Goal: Task Accomplishment & Management: Manage account settings

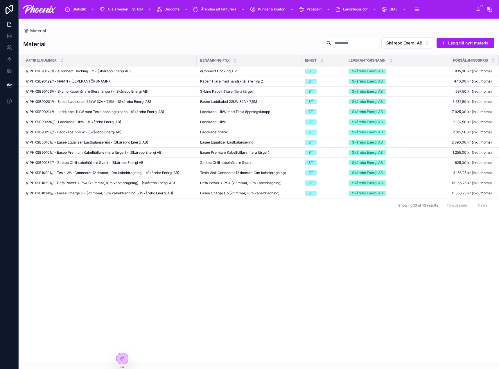
drag, startPoint x: 494, startPoint y: 73, endPoint x: 134, endPoint y: 10, distance: 365.6
click at [134, 10] on div "25 634" at bounding box center [137, 9] width 15 height 7
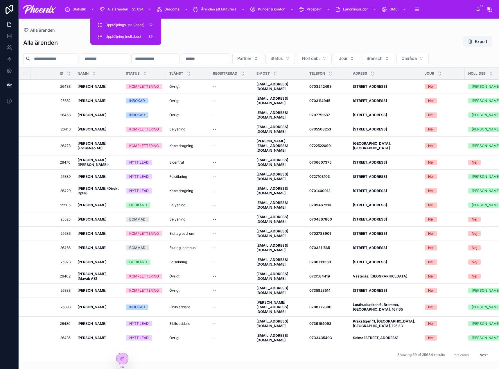
click at [135, 24] on span "Uppföljningslista (leads)" at bounding box center [124, 25] width 39 height 5
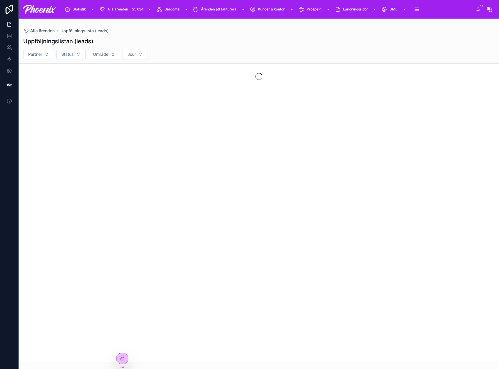
click at [203, 56] on div "Partner Status Område Jour" at bounding box center [259, 54] width 480 height 11
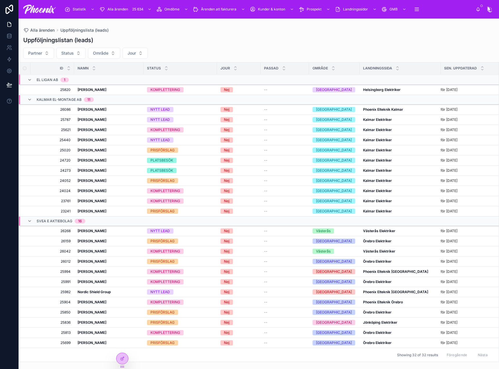
scroll to position [104, 0]
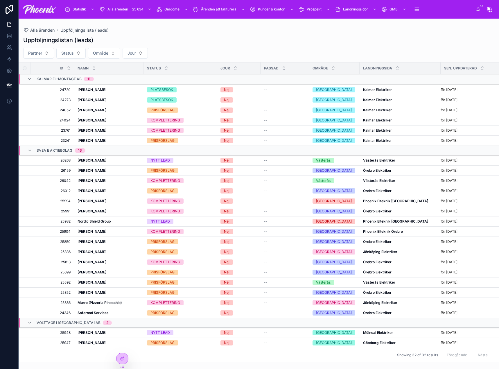
click at [39, 320] on span "Volttage i [GEOGRAPHIC_DATA] AB" at bounding box center [69, 322] width 64 height 5
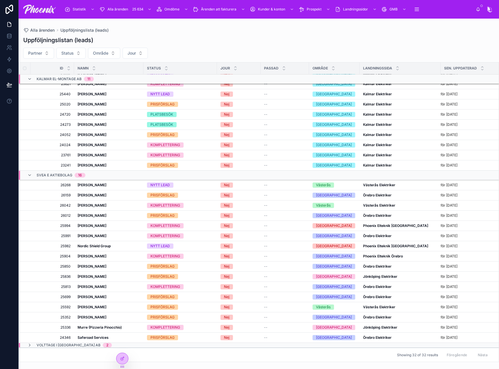
click at [57, 317] on td "25352 25352" at bounding box center [52, 317] width 44 height 10
click at [41, 343] on span "Volttage i [GEOGRAPHIC_DATA] AB" at bounding box center [69, 345] width 64 height 5
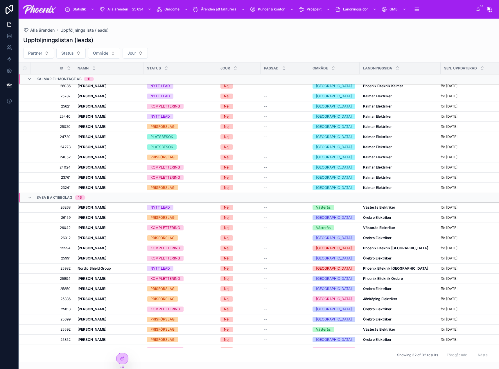
scroll to position [0, 0]
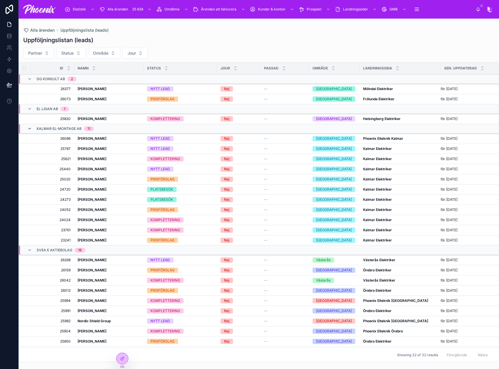
click at [28, 128] on icon at bounding box center [29, 128] width 5 height 5
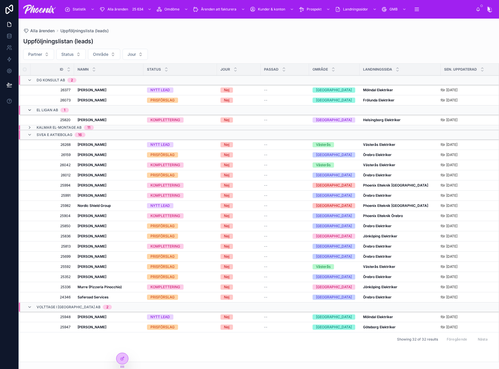
click at [30, 110] on icon at bounding box center [29, 110] width 5 height 5
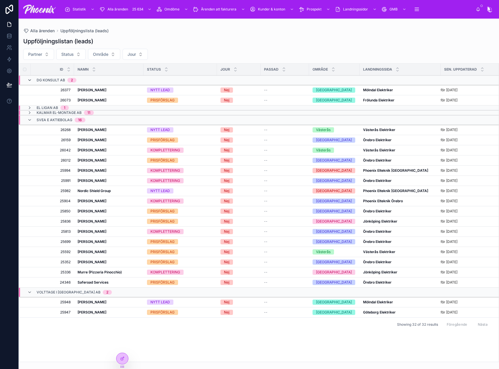
click at [30, 80] on icon at bounding box center [29, 80] width 5 height 5
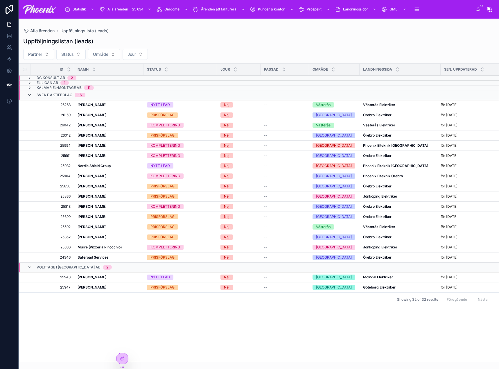
click at [30, 95] on icon at bounding box center [29, 95] width 5 height 5
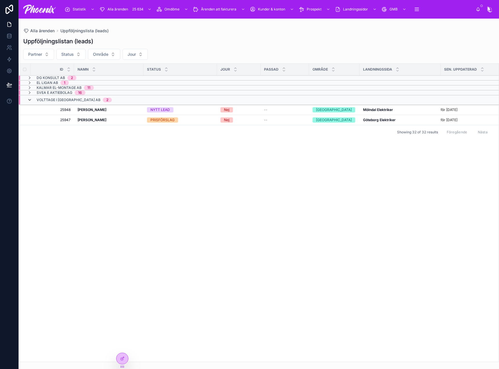
click at [29, 100] on icon at bounding box center [29, 100] width 5 height 5
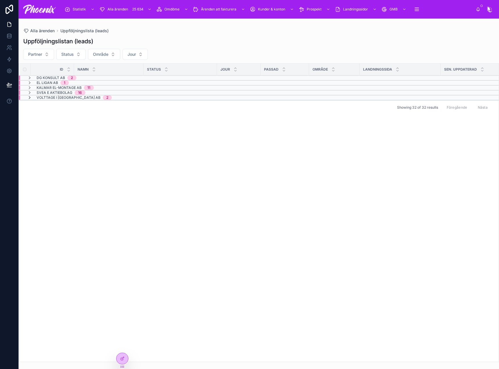
click at [28, 96] on icon at bounding box center [29, 97] width 5 height 5
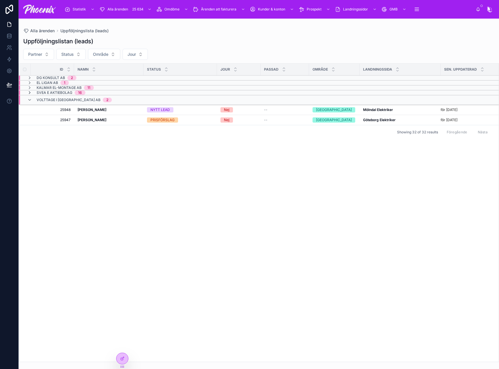
click at [30, 92] on icon at bounding box center [29, 92] width 5 height 5
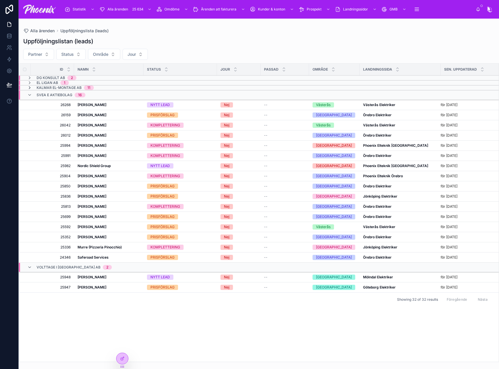
click at [29, 87] on icon at bounding box center [29, 87] width 5 height 5
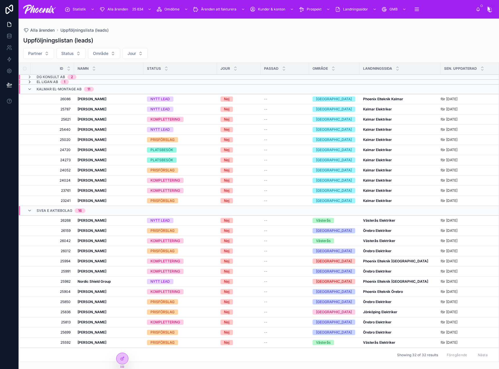
click at [30, 80] on icon at bounding box center [29, 82] width 5 height 5
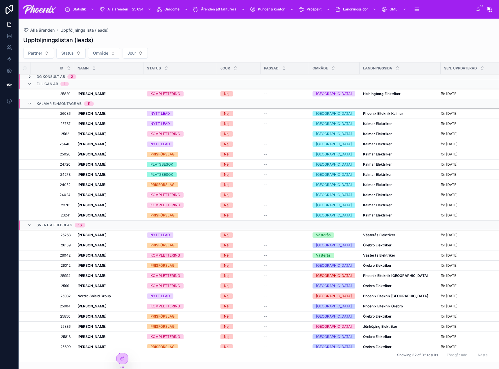
click at [30, 76] on icon at bounding box center [29, 76] width 5 height 5
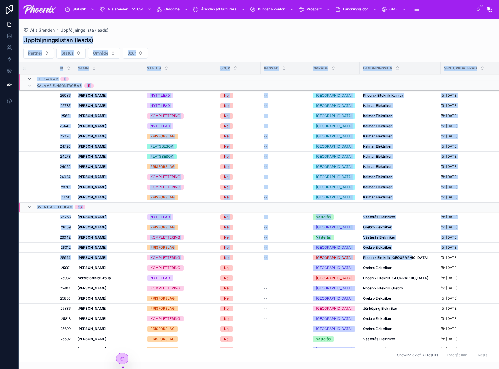
scroll to position [104, 0]
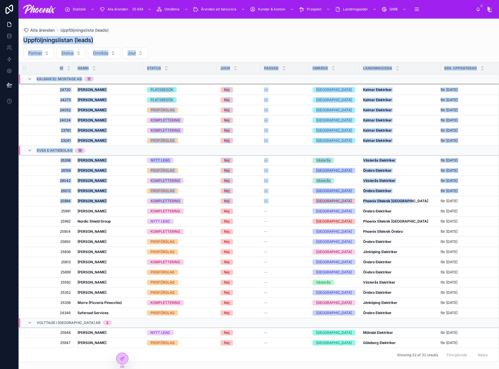
drag, startPoint x: 24, startPoint y: 39, endPoint x: 480, endPoint y: 335, distance: 544.2
click at [480, 335] on div "Uppföljningslistan (leads) Partner Status Område Jour ID NAMN Status JOUR passa…" at bounding box center [259, 197] width 480 height 329
click at [30, 148] on icon at bounding box center [29, 150] width 5 height 5
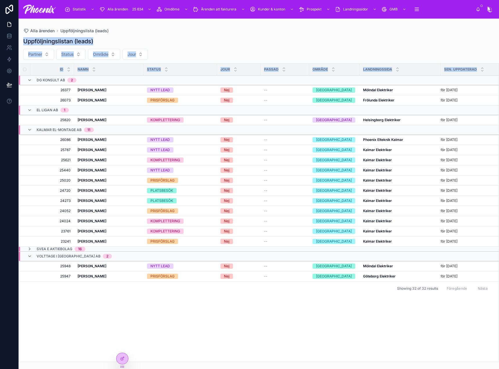
scroll to position [0, 0]
click at [30, 80] on icon at bounding box center [29, 80] width 5 height 5
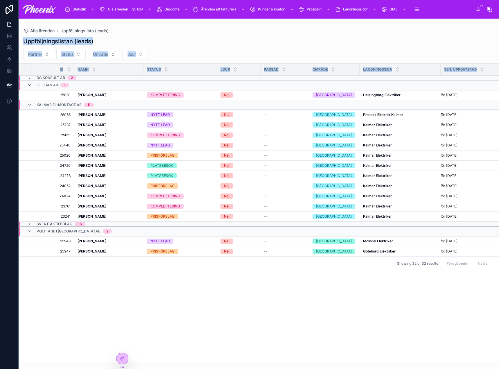
click at [30, 86] on icon at bounding box center [29, 85] width 5 height 5
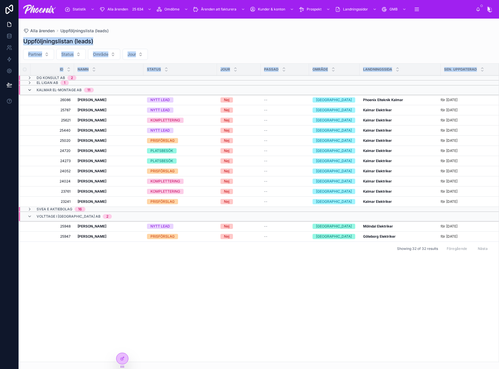
click at [31, 91] on icon at bounding box center [29, 90] width 5 height 5
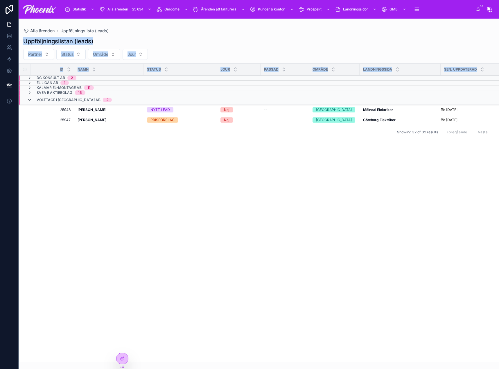
click at [30, 99] on icon at bounding box center [29, 100] width 5 height 5
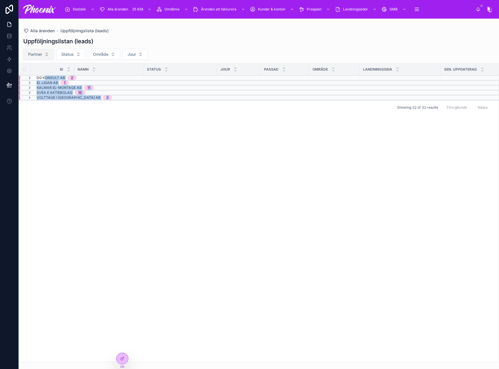
drag, startPoint x: 151, startPoint y: 191, endPoint x: 26, endPoint y: 51, distance: 187.8
click at [42, 75] on div "ID NAMN Status JOUR passad område LANDNINGSSIDA SEN. UPPDATERAD DG Konsult AB 2…" at bounding box center [259, 213] width 480 height 298
drag, startPoint x: 26, startPoint y: 39, endPoint x: 190, endPoint y: 154, distance: 200.4
click at [190, 154] on div "Uppföljningslistan (leads) Partner Status Område Jour ID NAMN Status JOUR passa…" at bounding box center [259, 198] width 480 height 328
click at [189, 150] on div "ID NAMN Status JOUR passad område LANDNINGSSIDA SEN. UPPDATERAD DG Konsult AB 2…" at bounding box center [259, 213] width 480 height 298
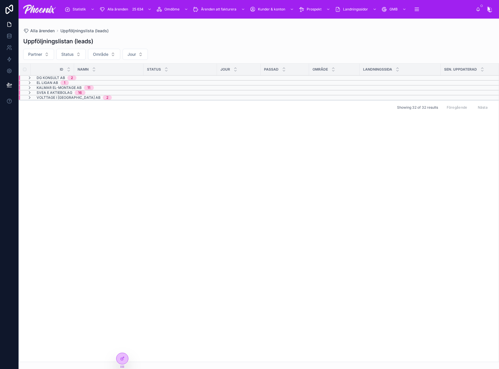
drag, startPoint x: 183, startPoint y: 142, endPoint x: 57, endPoint y: 102, distance: 132.5
click at [57, 102] on div "ID NAMN Status JOUR passad område LANDNINGSSIDA SEN. UPPDATERAD DG Konsult AB 2…" at bounding box center [259, 213] width 480 height 298
click at [30, 96] on icon at bounding box center [29, 97] width 5 height 5
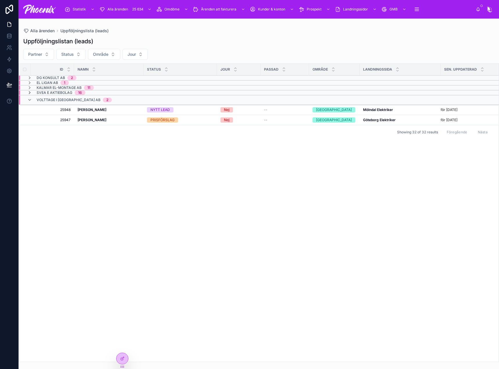
click at [29, 93] on icon at bounding box center [29, 92] width 5 height 5
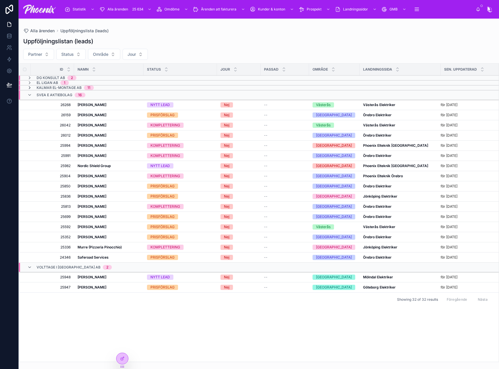
click at [30, 89] on icon at bounding box center [29, 87] width 5 height 5
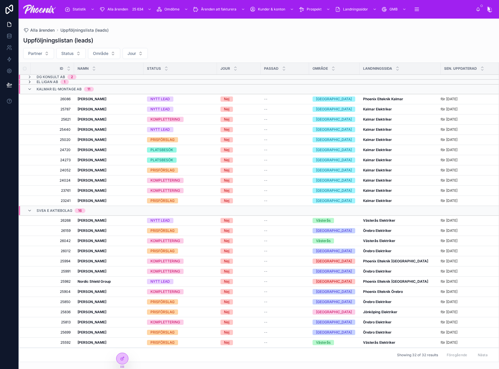
click at [31, 80] on icon at bounding box center [29, 82] width 5 height 5
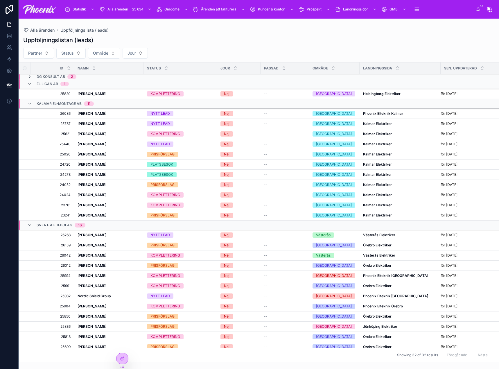
click at [31, 75] on icon at bounding box center [29, 76] width 5 height 5
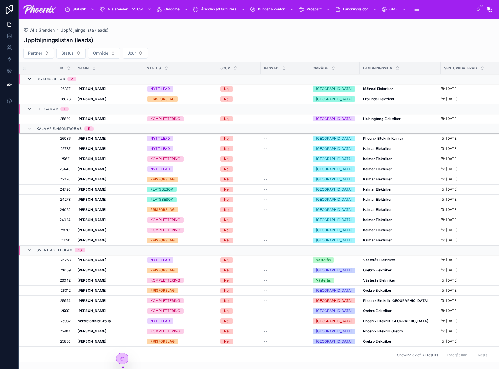
click at [30, 78] on icon at bounding box center [29, 79] width 5 height 5
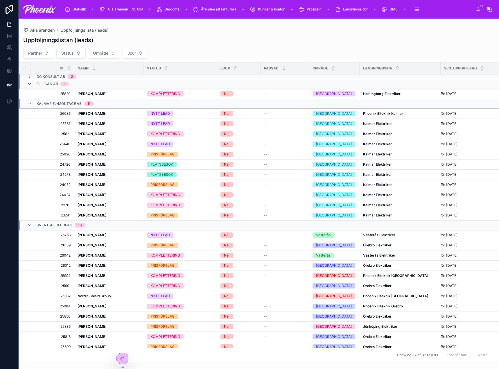
click at [30, 84] on icon at bounding box center [29, 84] width 5 height 5
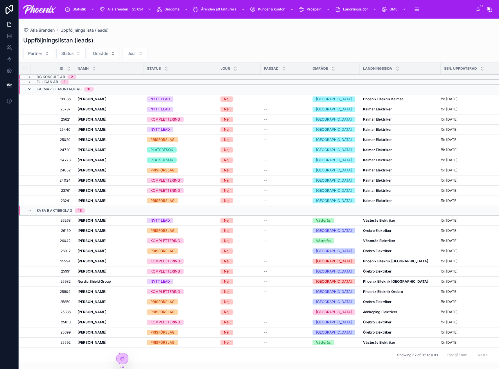
click at [29, 91] on icon at bounding box center [29, 89] width 5 height 5
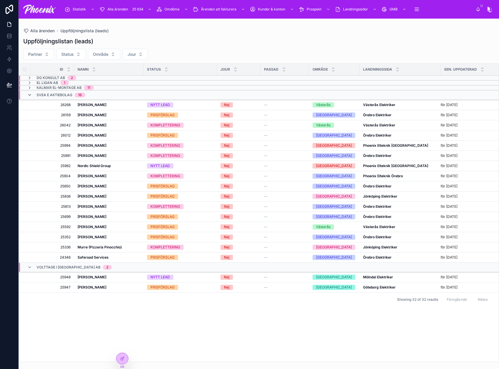
click at [29, 94] on icon at bounding box center [29, 95] width 5 height 5
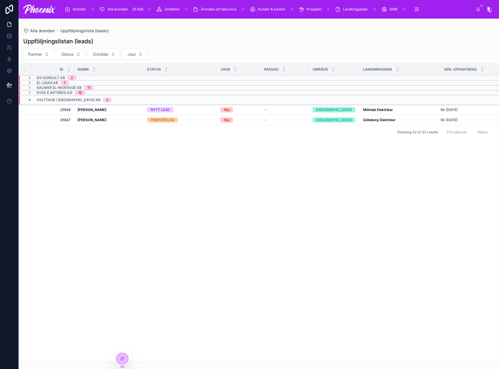
click at [30, 99] on icon at bounding box center [29, 100] width 5 height 5
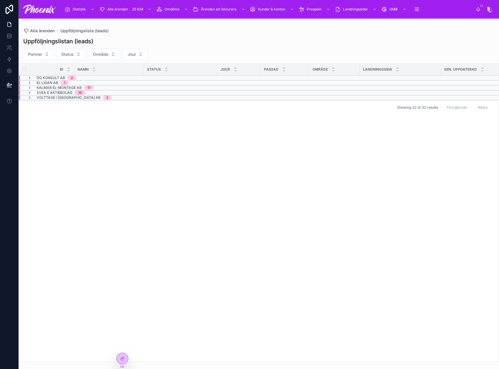
drag, startPoint x: 273, startPoint y: 140, endPoint x: 161, endPoint y: 108, distance: 116.9
click at [271, 140] on div "ID NAMN Status JOUR passad område LANDNINGSSIDA SEN. UPPDATERAD DG Konsult AB 2…" at bounding box center [259, 213] width 480 height 298
click at [30, 91] on icon at bounding box center [29, 92] width 5 height 5
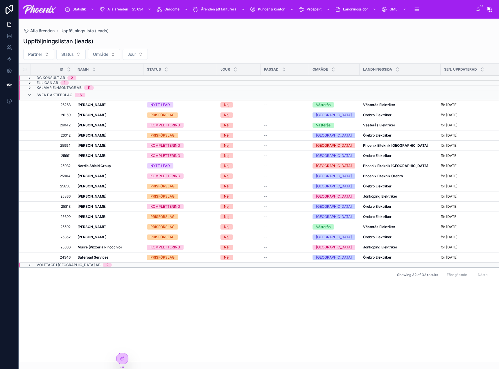
click at [30, 85] on icon at bounding box center [29, 82] width 5 height 5
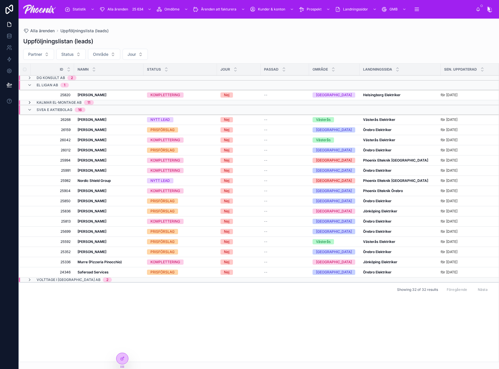
click at [29, 104] on icon at bounding box center [29, 102] width 5 height 5
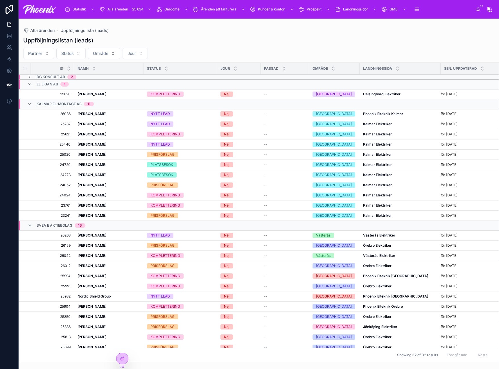
click at [29, 225] on icon at bounding box center [29, 225] width 5 height 5
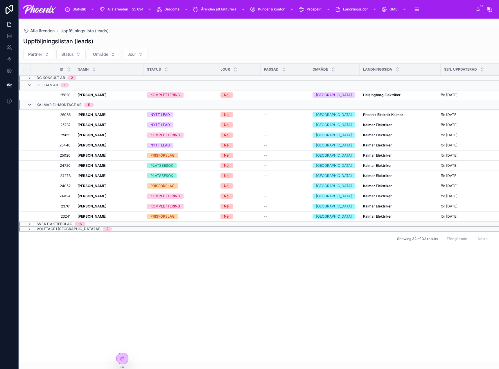
click at [31, 105] on icon at bounding box center [29, 105] width 5 height 5
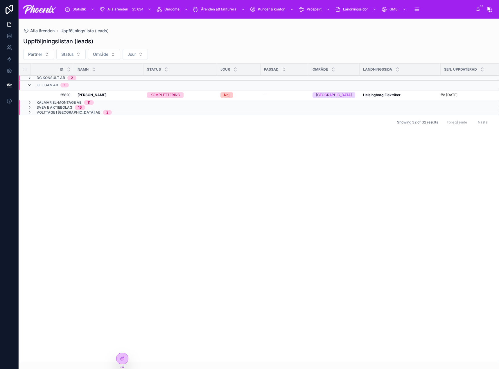
click at [31, 84] on icon at bounding box center [29, 85] width 5 height 5
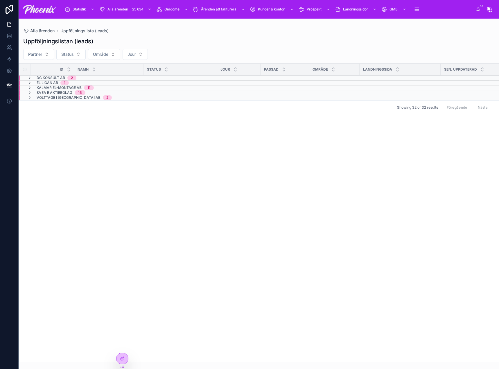
click at [107, 203] on div "ID NAMN Status JOUR passad område LANDNINGSSIDA SEN. UPPDATERAD DG Konsult AB 2…" at bounding box center [259, 213] width 480 height 298
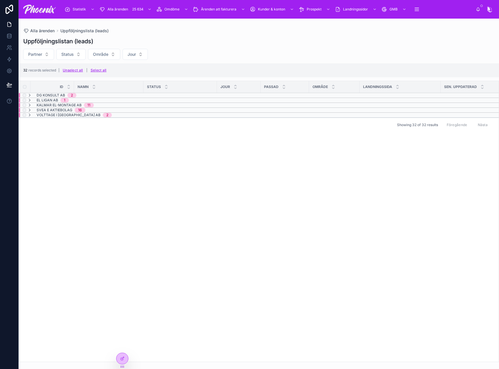
drag, startPoint x: 96, startPoint y: 71, endPoint x: 86, endPoint y: 92, distance: 24.3
click at [89, 96] on div "Uppföljningslistan (leads) Partner Status Område Jour 32 records selected | Uns…" at bounding box center [259, 198] width 480 height 328
click at [79, 71] on button "Unselect all" at bounding box center [73, 70] width 24 height 9
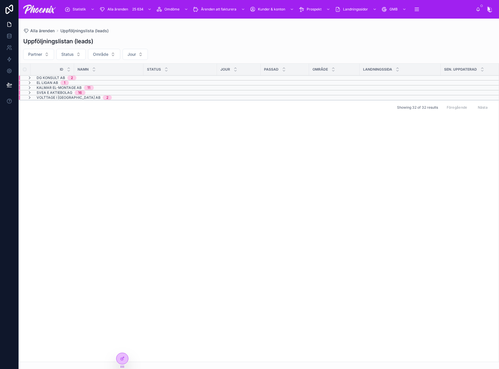
drag, startPoint x: 166, startPoint y: 159, endPoint x: 76, endPoint y: 99, distance: 107.3
click at [163, 157] on div "ID NAMN Status JOUR passad område LANDNINGSSIDA SEN. UPPDATERAD DG Konsult AB 2…" at bounding box center [259, 213] width 480 height 298
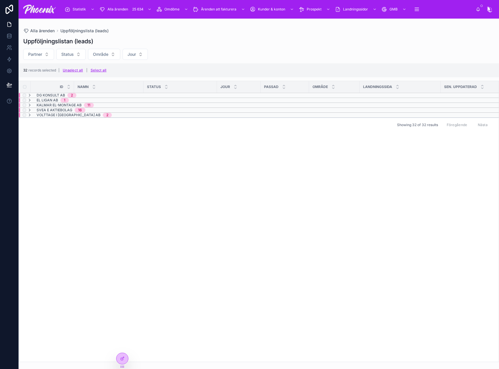
click at [69, 66] on button "Unselect all" at bounding box center [73, 70] width 24 height 9
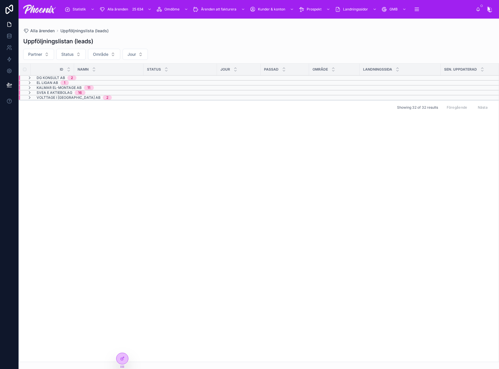
click at [171, 158] on div "ID NAMN Status JOUR passad område LANDNINGSSIDA SEN. UPPDATERAD DG Konsult AB 2…" at bounding box center [259, 213] width 480 height 298
click at [171, 152] on div "ID NAMN Status JOUR passad område LANDNINGSSIDA SEN. UPPDATERAD DG Konsult AB 2…" at bounding box center [259, 213] width 480 height 298
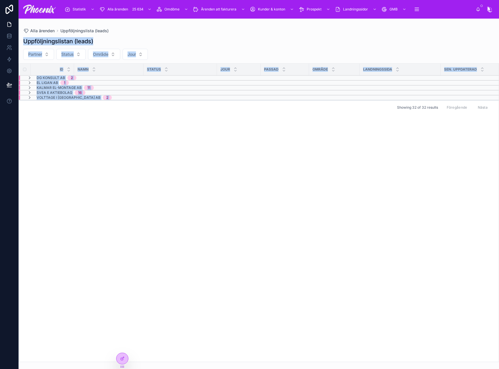
drag, startPoint x: 178, startPoint y: 146, endPoint x: 21, endPoint y: 42, distance: 187.7
click at [21, 42] on div "Uppföljningslistan (leads) Partner Status Område Jour ID NAMN Status JOUR passa…" at bounding box center [259, 198] width 480 height 328
click at [43, 39] on h1 "Uppföljningslistan (leads)" at bounding box center [58, 41] width 70 height 8
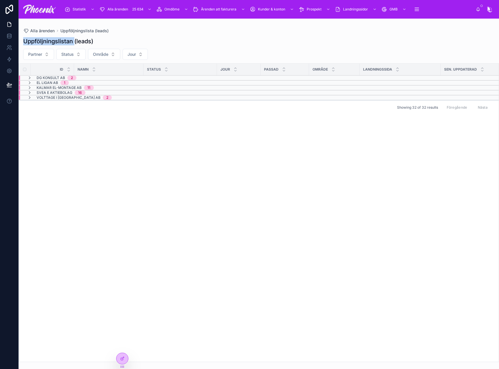
click at [43, 39] on h1 "Uppföljningslistan (leads)" at bounding box center [58, 41] width 70 height 8
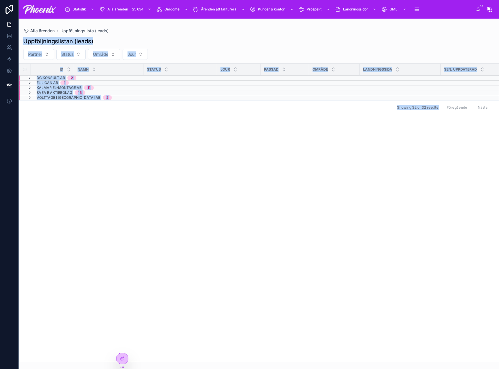
drag, startPoint x: 43, startPoint y: 39, endPoint x: 193, endPoint y: 100, distance: 161.9
click at [193, 100] on div "Uppföljningslistan (leads) Partner Status Område Jour ID NAMN Status JOUR passa…" at bounding box center [259, 198] width 480 height 328
click at [118, 105] on div "Showing 32 of 32 results Föregående Nästa" at bounding box center [259, 107] width 480 height 14
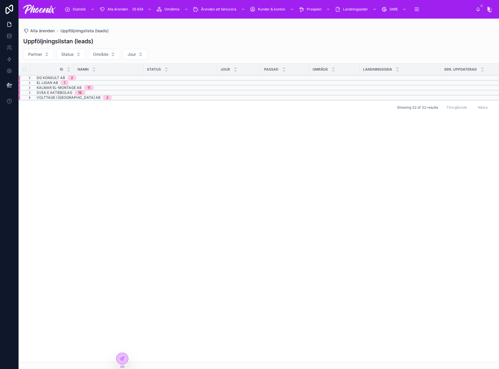
click at [30, 97] on icon at bounding box center [29, 97] width 5 height 5
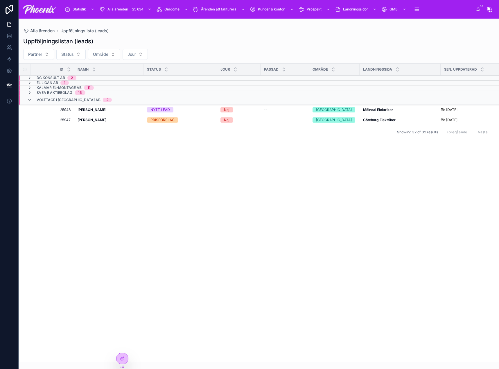
click at [30, 92] on icon at bounding box center [29, 92] width 5 height 5
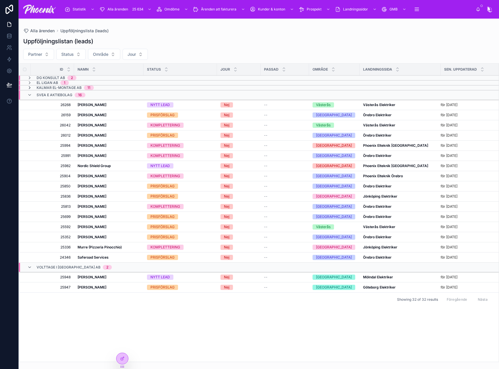
click at [29, 87] on icon at bounding box center [29, 87] width 5 height 5
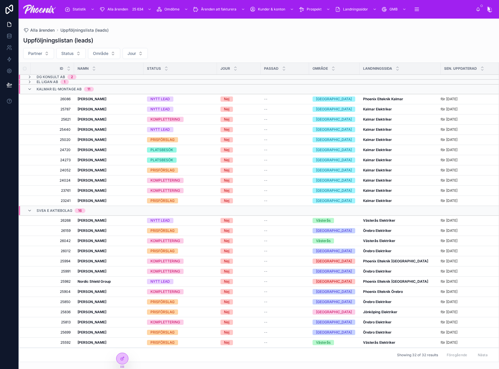
click at [30, 81] on icon at bounding box center [29, 82] width 5 height 5
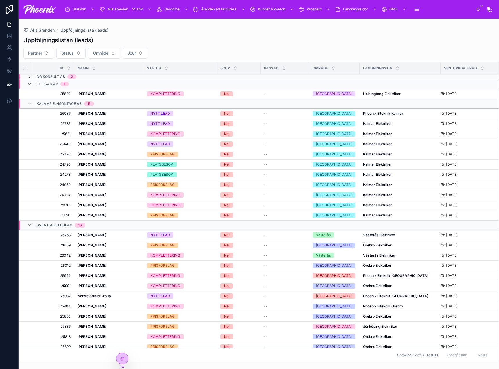
click at [29, 76] on icon at bounding box center [29, 76] width 5 height 5
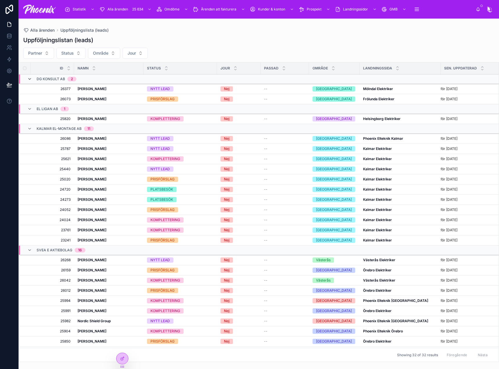
click at [31, 77] on icon at bounding box center [29, 79] width 5 height 5
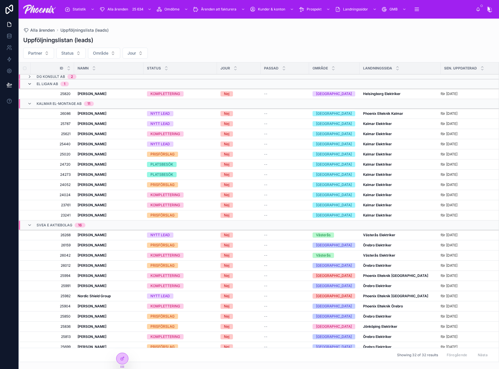
click at [30, 83] on icon at bounding box center [29, 84] width 5 height 5
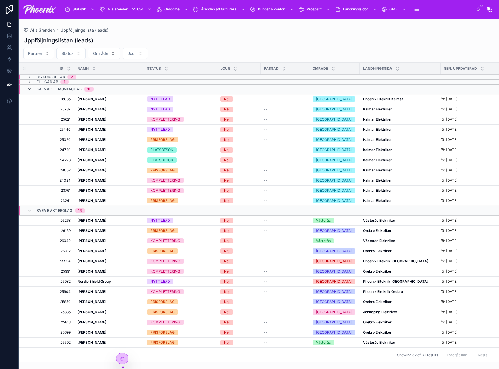
click at [30, 89] on icon at bounding box center [29, 89] width 5 height 5
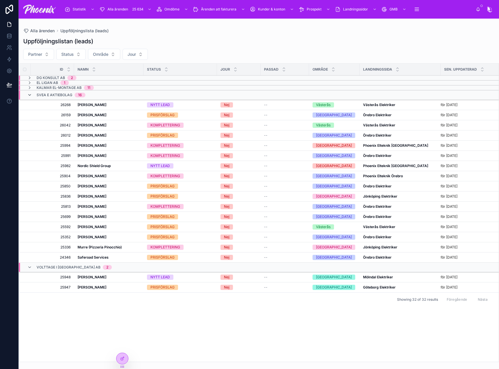
click at [29, 96] on icon at bounding box center [29, 95] width 5 height 5
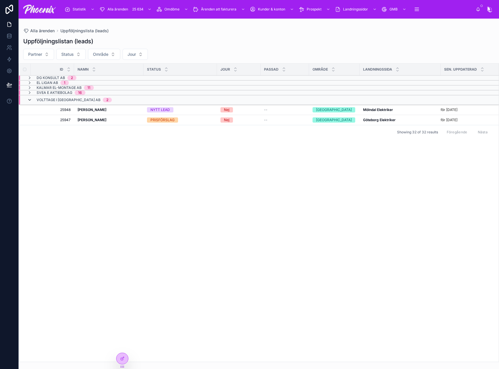
click at [30, 99] on icon at bounding box center [29, 100] width 5 height 5
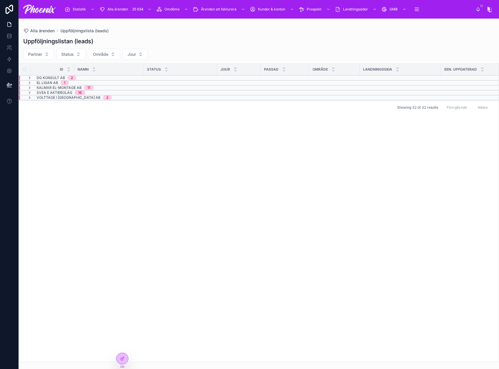
click at [122, 164] on div "ID NAMN Status JOUR passad område LANDNINGSSIDA SEN. UPPDATERAD DG Konsult AB 2…" at bounding box center [259, 213] width 480 height 298
click at [30, 98] on icon at bounding box center [29, 97] width 5 height 5
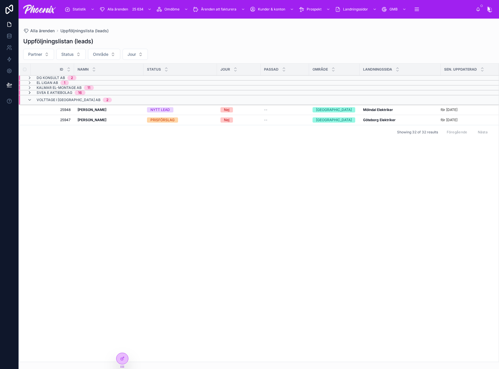
click at [30, 93] on icon at bounding box center [29, 92] width 5 height 5
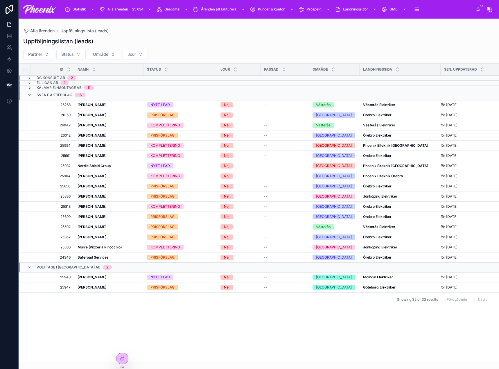
click at [31, 87] on icon at bounding box center [29, 87] width 5 height 5
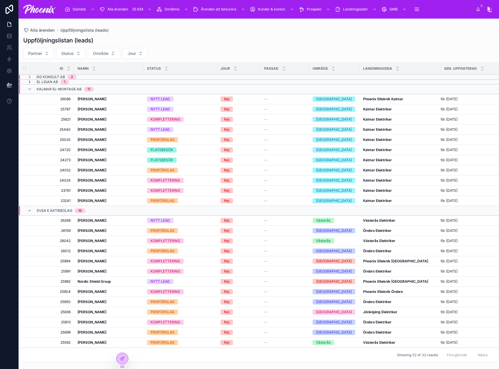
click at [32, 82] on icon at bounding box center [29, 82] width 5 height 5
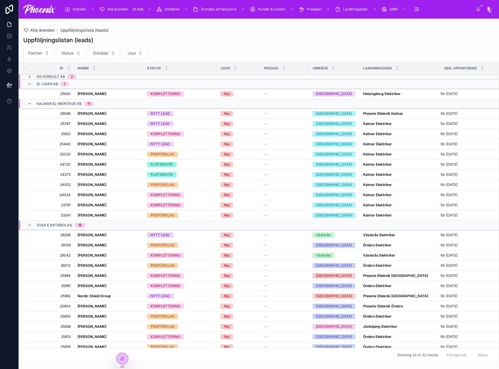
click at [31, 76] on icon at bounding box center [29, 76] width 5 height 5
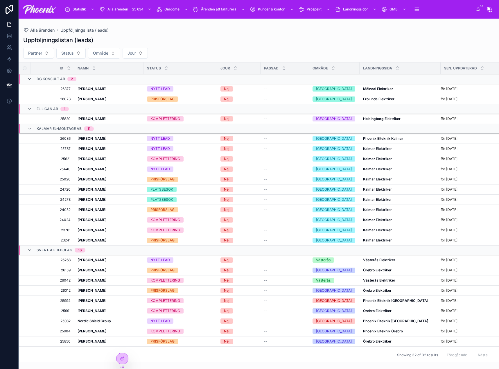
click at [32, 79] on icon at bounding box center [29, 79] width 5 height 5
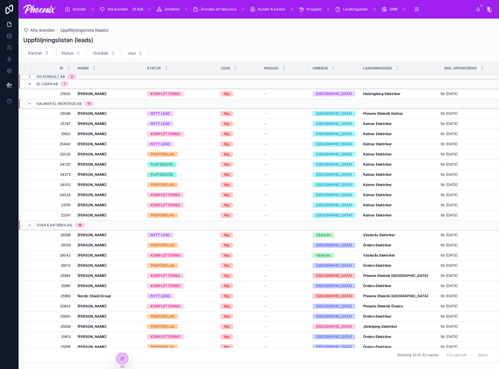
click at [31, 85] on icon at bounding box center [29, 84] width 5 height 5
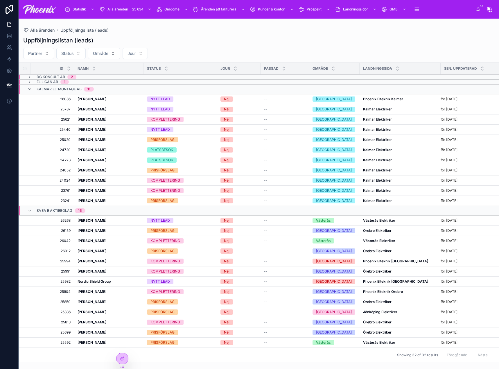
click at [29, 92] on div "Kalmar El-Montage AB 11" at bounding box center [60, 89] width 67 height 9
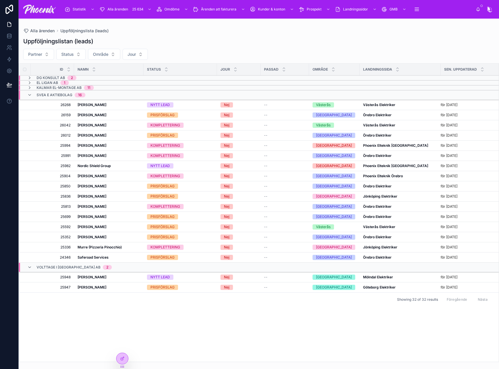
click at [29, 98] on div "Svea E Aktiebolag 16" at bounding box center [56, 94] width 58 height 9
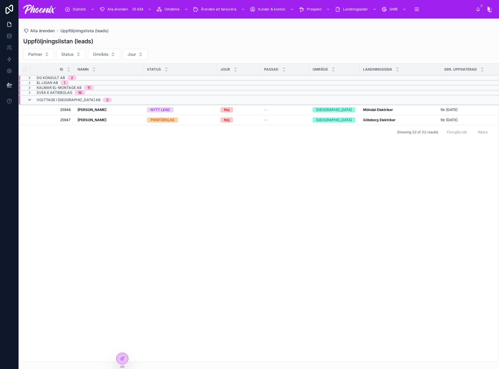
click at [30, 98] on icon at bounding box center [29, 100] width 5 height 5
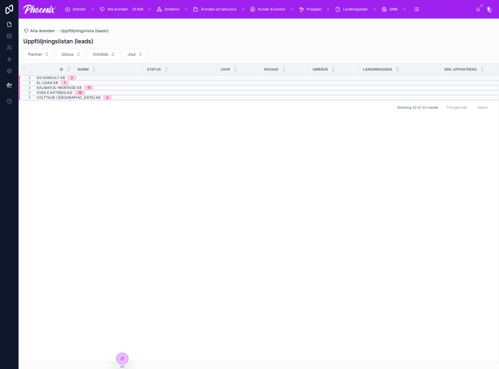
click at [176, 174] on div "ID NAMN Status JOUR passad område LANDNINGSSIDA SEN. UPPDATERAD DG Konsult AB 2…" at bounding box center [259, 213] width 480 height 298
drag, startPoint x: 167, startPoint y: 158, endPoint x: 197, endPoint y: 132, distance: 39.7
click at [206, 129] on div "ID NAMN Status JOUR passad område LANDNINGSSIDA SEN. UPPDATERAD DG Konsult AB 2…" at bounding box center [259, 213] width 480 height 298
drag, startPoint x: 157, startPoint y: 137, endPoint x: 102, endPoint y: 115, distance: 59.3
click at [131, 126] on div "ID NAMN Status JOUR passad område LANDNINGSSIDA SEN. UPPDATERAD DG Konsult AB 2…" at bounding box center [259, 213] width 480 height 298
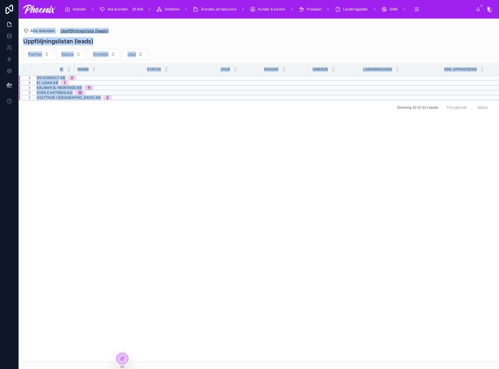
drag, startPoint x: 102, startPoint y: 115, endPoint x: 62, endPoint y: 28, distance: 95.1
click at [33, 28] on div "Alla ärenden Uppföljningslista (leads) Uppföljningslistan (leads) Partner Statu…" at bounding box center [259, 190] width 480 height 343
click at [171, 37] on div "Uppföljningslistan (leads) Partner Status Område Jour ID NAMN Status JOUR passa…" at bounding box center [259, 198] width 480 height 328
drag, startPoint x: 57, startPoint y: 23, endPoint x: 153, endPoint y: 137, distance: 149.0
click at [132, 103] on div "Alla ärenden Uppföljningslista (leads) Uppföljningslistan (leads) Partner Statu…" at bounding box center [259, 190] width 480 height 343
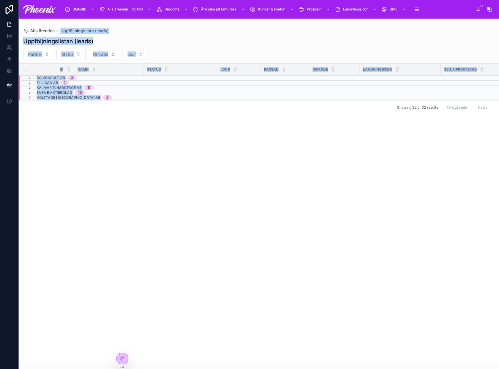
drag, startPoint x: 153, startPoint y: 137, endPoint x: 121, endPoint y: 140, distance: 32.1
click at [153, 137] on div "ID NAMN Status JOUR passad område LANDNINGSSIDA SEN. UPPDATERAD DG Konsult AB 2…" at bounding box center [259, 213] width 480 height 298
click at [131, 155] on div "ID NAMN Status JOUR passad område LANDNINGSSIDA SEN. UPPDATERAD DG Konsult AB 2…" at bounding box center [259, 213] width 480 height 298
click at [132, 154] on div "ID NAMN Status JOUR passad område LANDNINGSSIDA SEN. UPPDATERAD DG Konsult AB 2…" at bounding box center [259, 213] width 480 height 298
drag, startPoint x: 110, startPoint y: 145, endPoint x: 30, endPoint y: 28, distance: 141.5
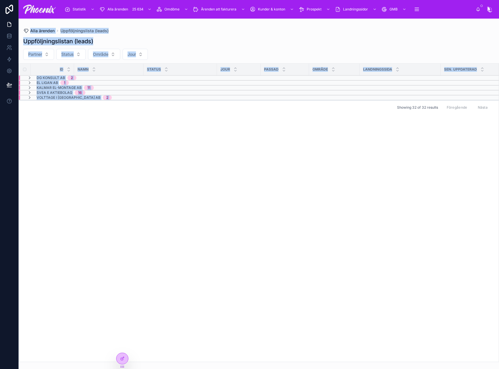
click at [30, 28] on div "Alla ärenden Uppföljningslista (leads) Uppföljningslistan (leads) Partner Statu…" at bounding box center [259, 190] width 480 height 343
click at [30, 40] on h1 "Uppföljningslistan (leads)" at bounding box center [58, 41] width 70 height 8
drag, startPoint x: 30, startPoint y: 40, endPoint x: 169, endPoint y: 130, distance: 165.6
click at [173, 127] on div "Uppföljningslistan (leads) Partner Status Område Jour ID NAMN Status JOUR passa…" at bounding box center [259, 198] width 480 height 328
click at [164, 140] on div "ID NAMN Status JOUR passad område LANDNINGSSIDA SEN. UPPDATERAD DG Konsult AB 2…" at bounding box center [259, 213] width 480 height 298
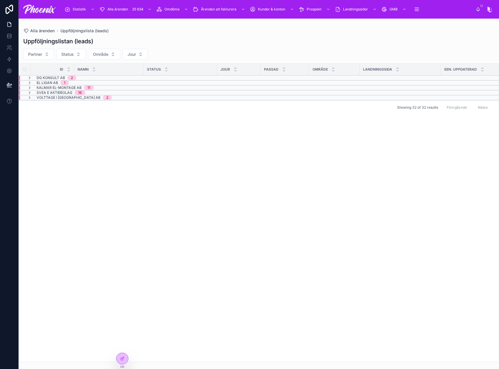
click at [427, 108] on span "Showing 32 of 32 results" at bounding box center [417, 107] width 41 height 5
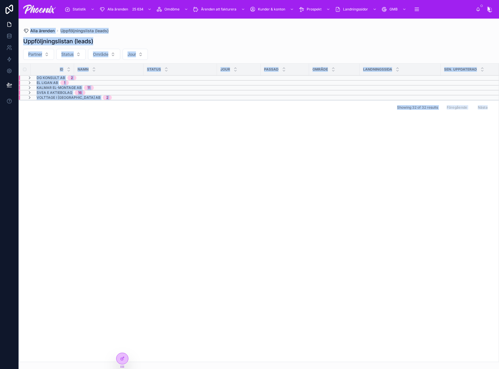
drag, startPoint x: 493, startPoint y: 106, endPoint x: 30, endPoint y: 30, distance: 468.7
click at [30, 30] on div "Alla ärenden Uppföljningslista (leads) Uppföljningslistan (leads) Partner Statu…" at bounding box center [259, 190] width 480 height 343
click at [204, 132] on div "ID NAMN Status JOUR passad område LANDNINGSSIDA SEN. UPPDATERAD DG Konsult AB 2…" at bounding box center [259, 213] width 480 height 298
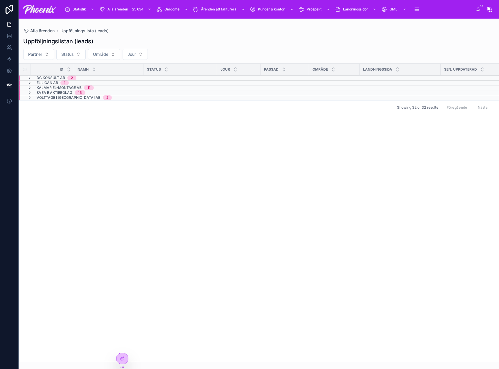
drag, startPoint x: 134, startPoint y: 177, endPoint x: 80, endPoint y: 132, distance: 70.6
click at [135, 116] on div "ID NAMN Status JOUR passad område LANDNINGSSIDA SEN. UPPDATERAD DG Konsult AB 2…" at bounding box center [259, 213] width 480 height 298
drag, startPoint x: 80, startPoint y: 132, endPoint x: 85, endPoint y: 132, distance: 5.9
click at [80, 132] on div "ID NAMN Status JOUR passad område LANDNINGSSIDA SEN. UPPDATERAD DG Konsult AB 2…" at bounding box center [259, 213] width 480 height 298
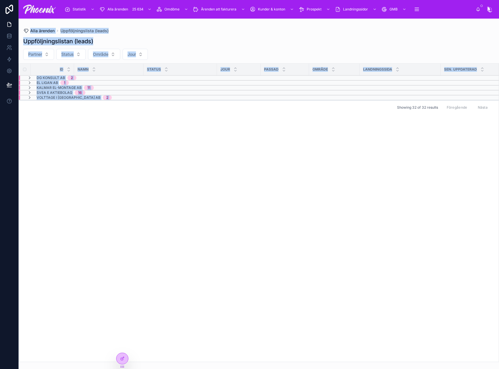
drag, startPoint x: 85, startPoint y: 103, endPoint x: 31, endPoint y: 29, distance: 91.2
click at [31, 29] on div "Alla ärenden Uppföljningslista (leads) Uppföljningslistan (leads) Partner Statu…" at bounding box center [259, 190] width 480 height 343
click at [200, 235] on div "ID NAMN Status JOUR passad område LANDNINGSSIDA SEN. UPPDATERAD DG Konsult AB 2…" at bounding box center [259, 213] width 480 height 298
